Goal: Navigation & Orientation: Find specific page/section

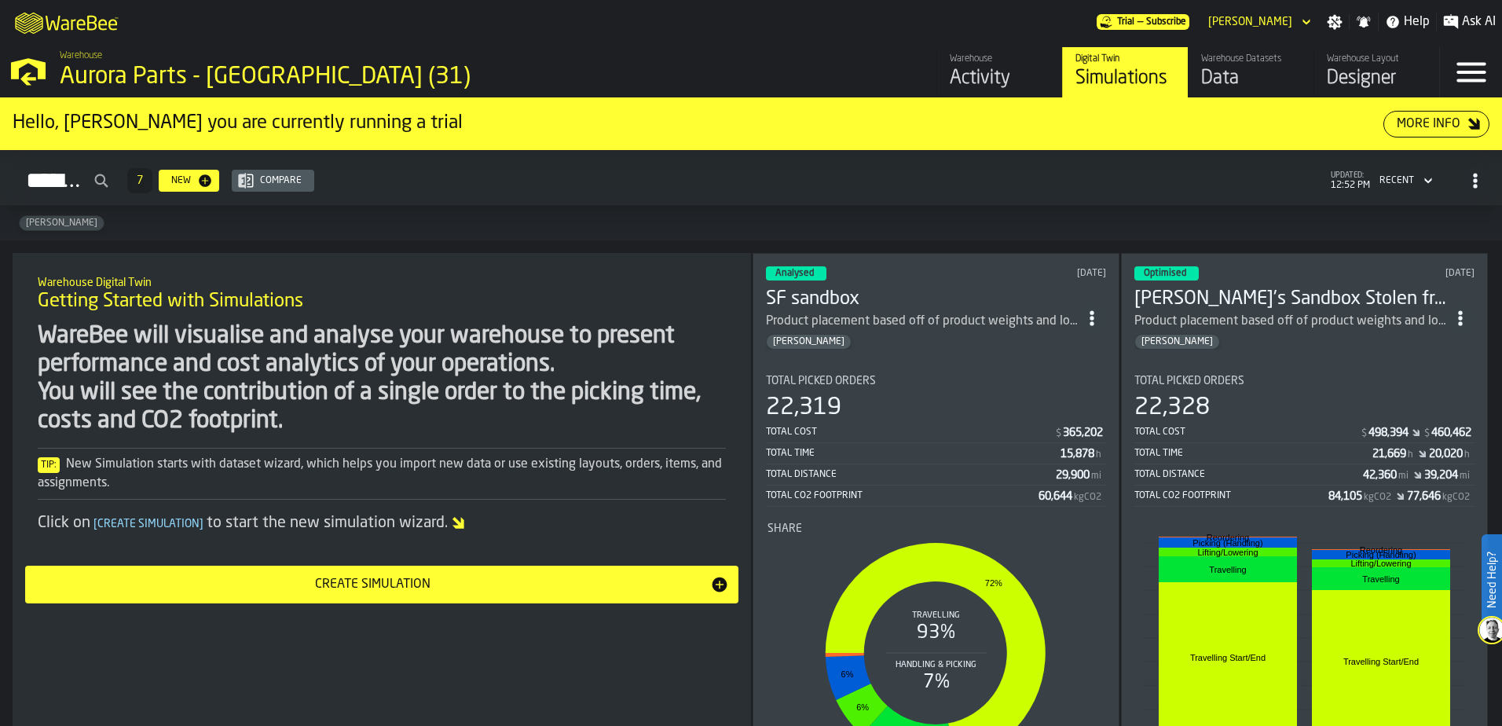
click at [1209, 80] on div "Data" at bounding box center [1251, 78] width 100 height 25
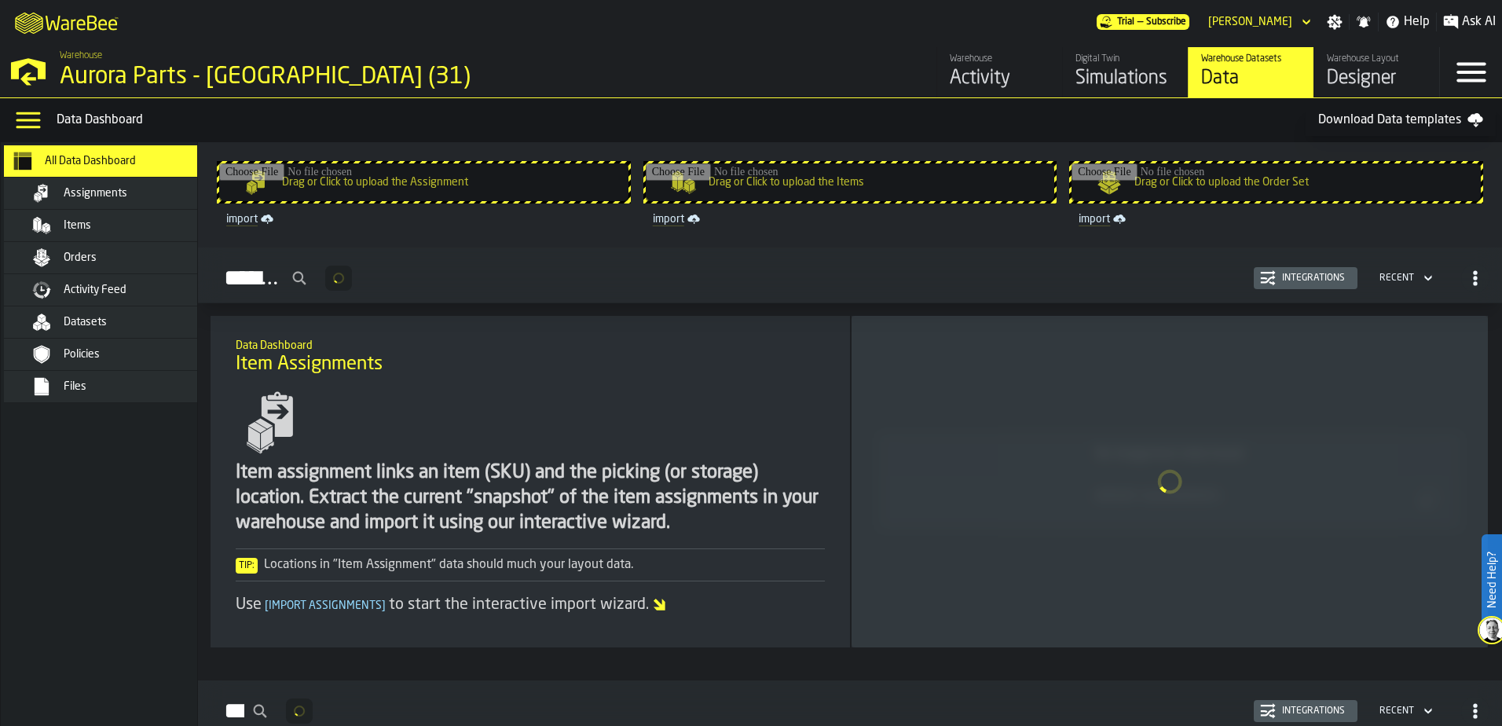
click at [91, 295] on span "Activity Feed" at bounding box center [95, 290] width 63 height 13
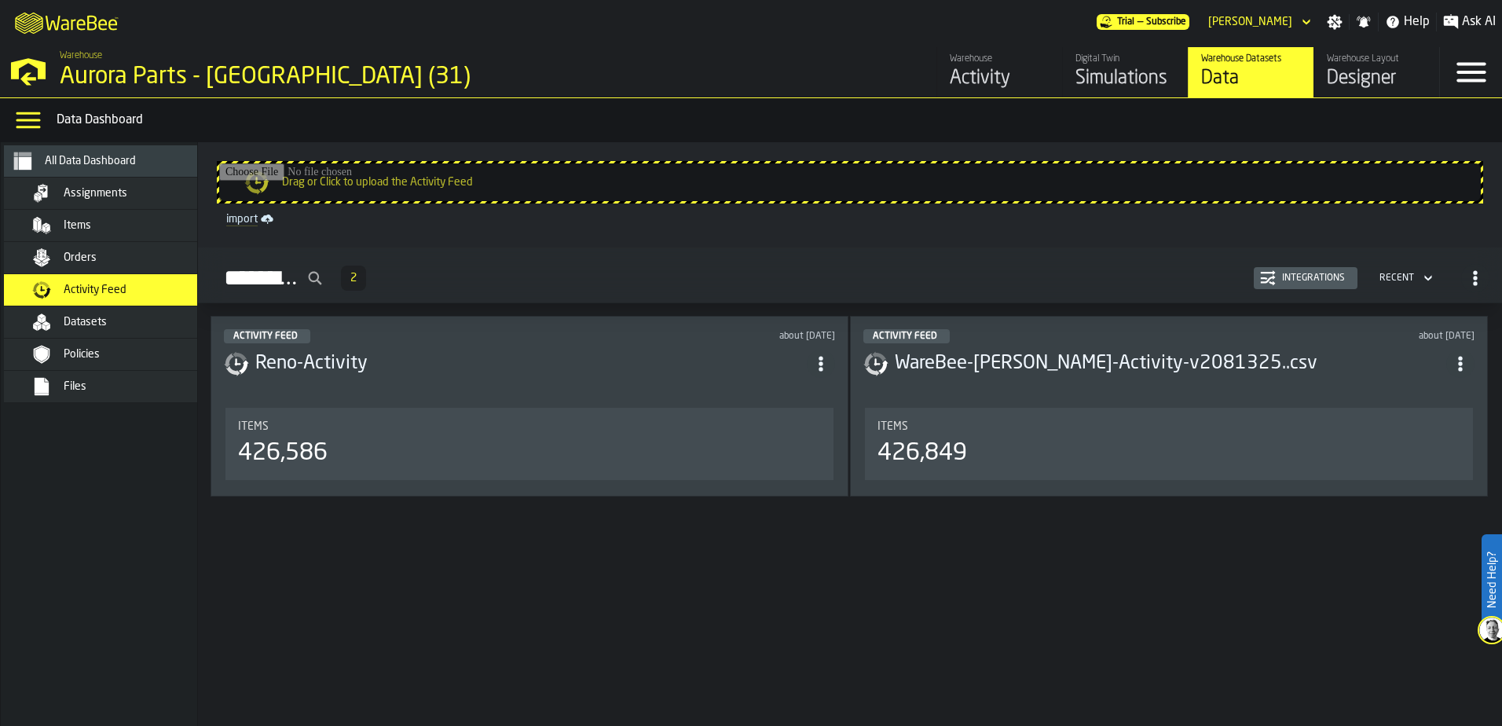
click at [84, 380] on span "Files" at bounding box center [75, 386] width 23 height 13
